Goal: Find specific page/section: Find specific page/section

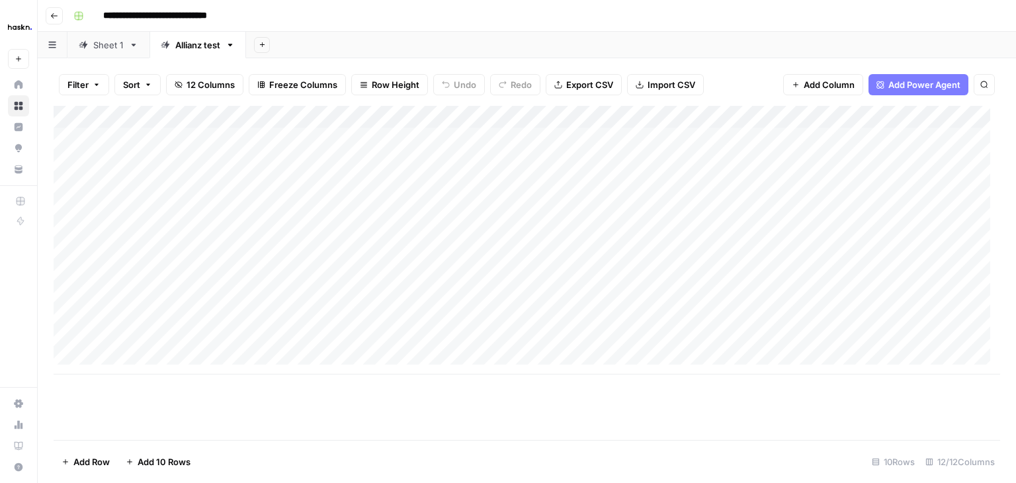
click at [108, 49] on div "Sheet 1" at bounding box center [108, 44] width 30 height 13
click at [190, 48] on div "Allianz test" at bounding box center [197, 44] width 45 height 13
